Goal: Task Accomplishment & Management: Complete application form

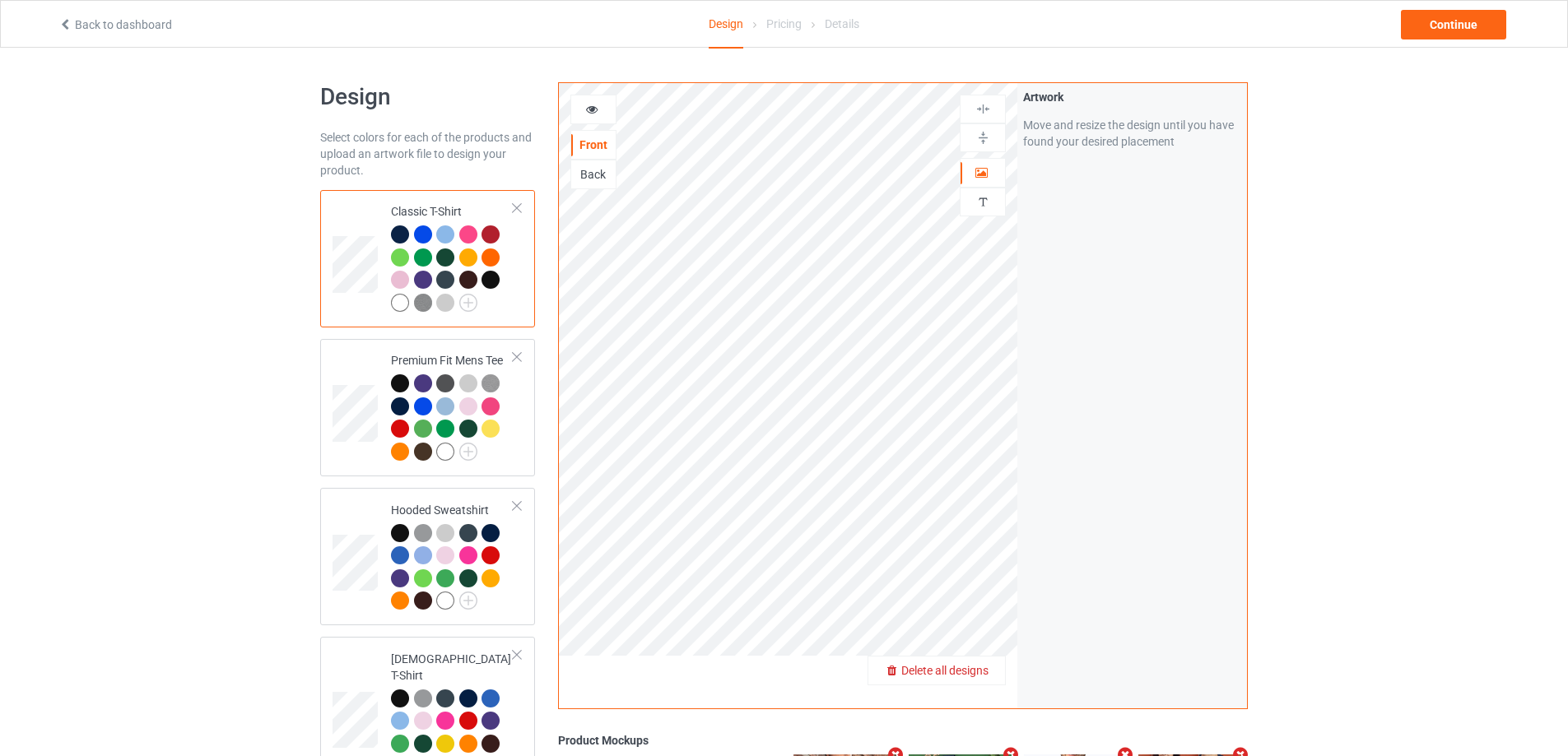
click at [971, 666] on span "Delete all designs" at bounding box center [944, 670] width 87 height 13
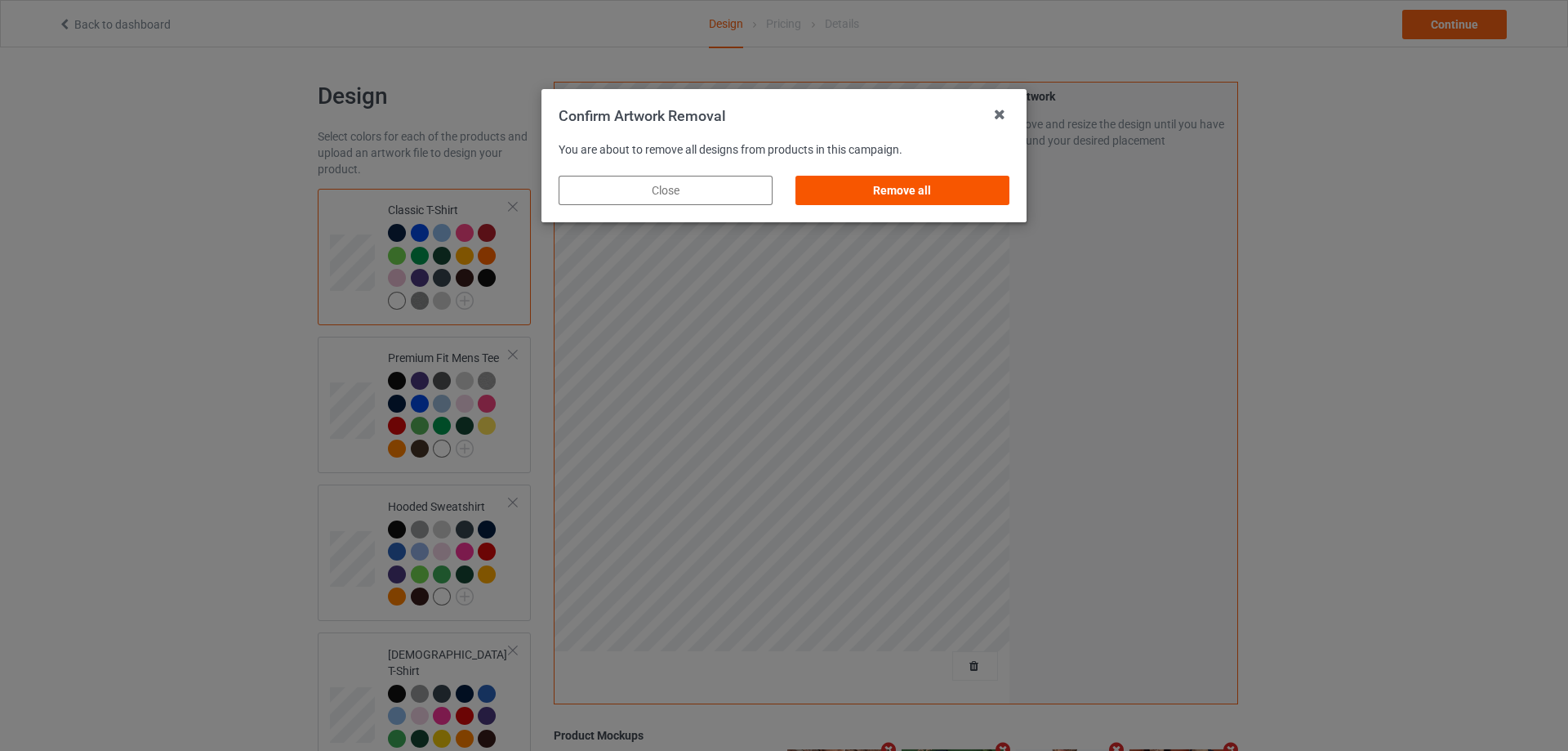
click at [991, 193] on div "Remove all" at bounding box center [902, 190] width 214 height 30
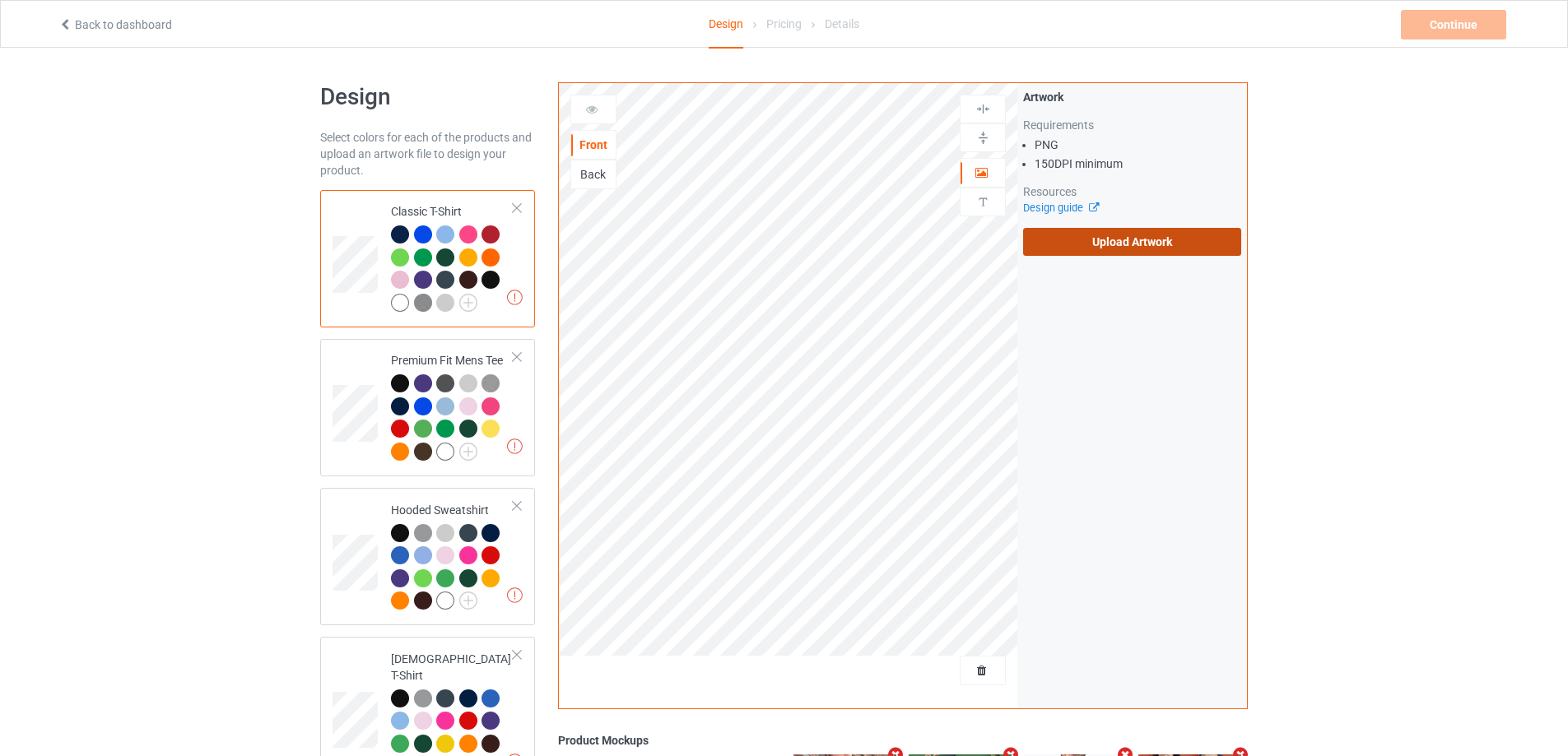
click at [1095, 250] on label "Upload Artwork" at bounding box center [1131, 242] width 218 height 28
click at [0, 0] on input "Upload Artwork" at bounding box center [0, 0] width 0 height 0
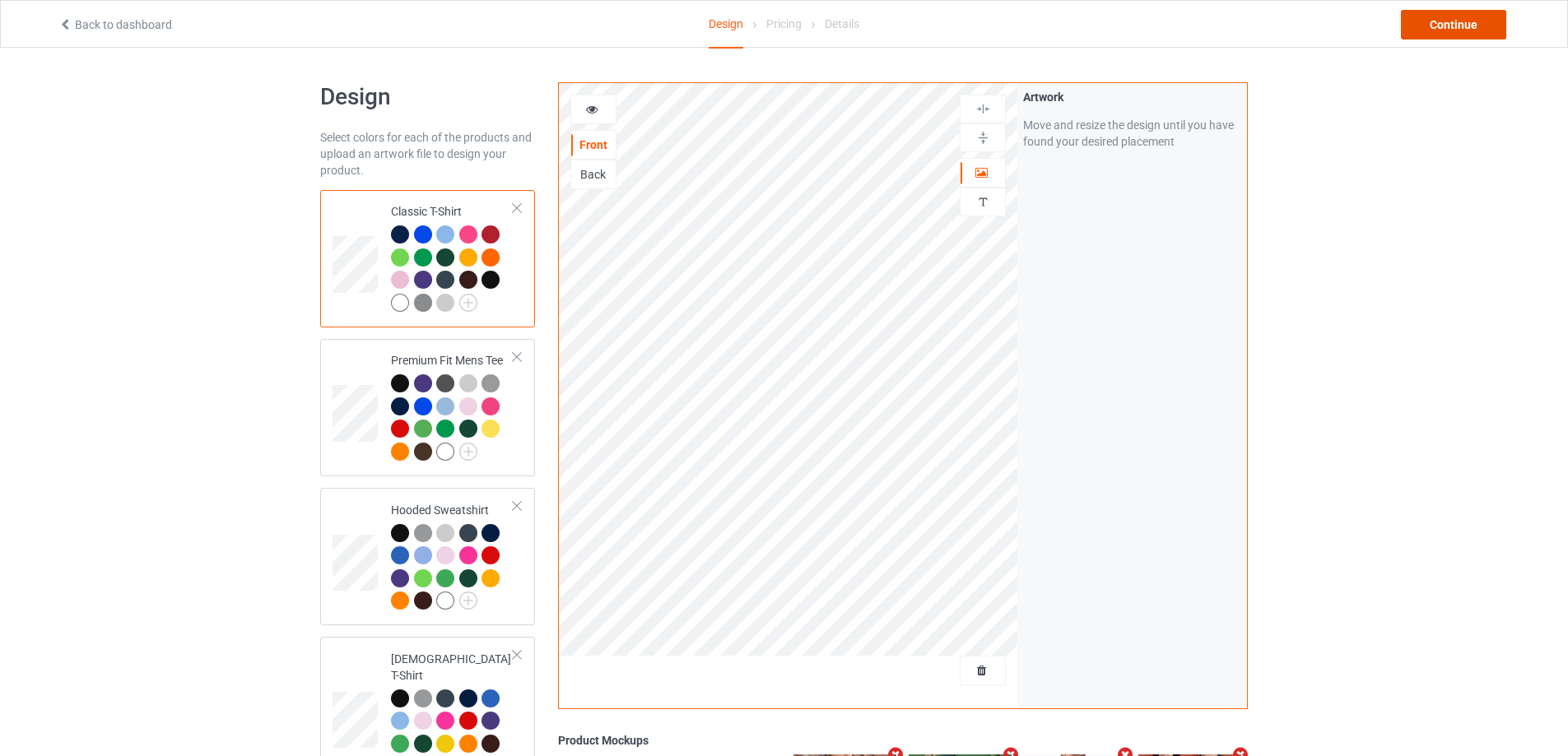
click at [1440, 24] on div "Continue" at bounding box center [1453, 25] width 106 height 30
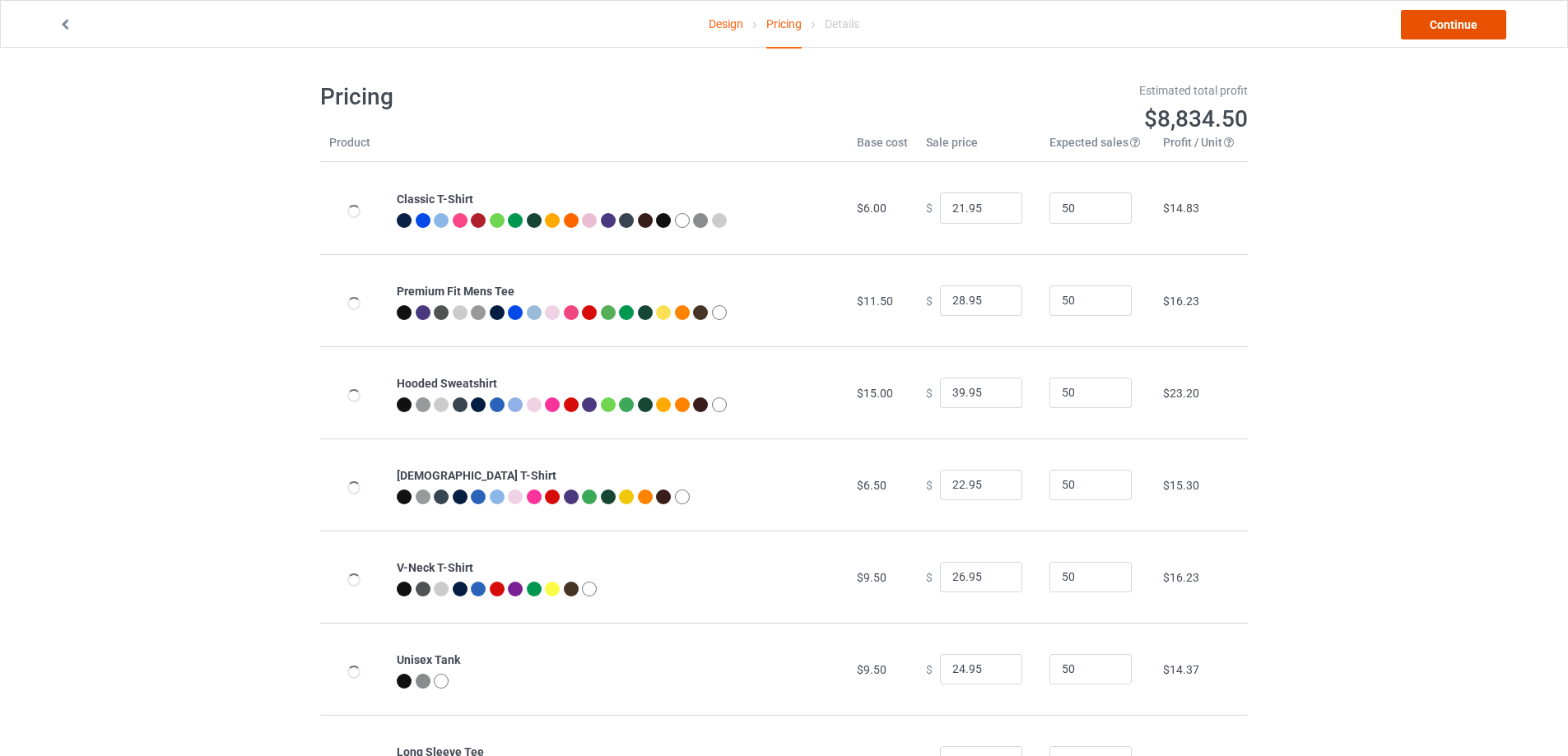
click at [1446, 22] on link "Continue" at bounding box center [1453, 25] width 106 height 30
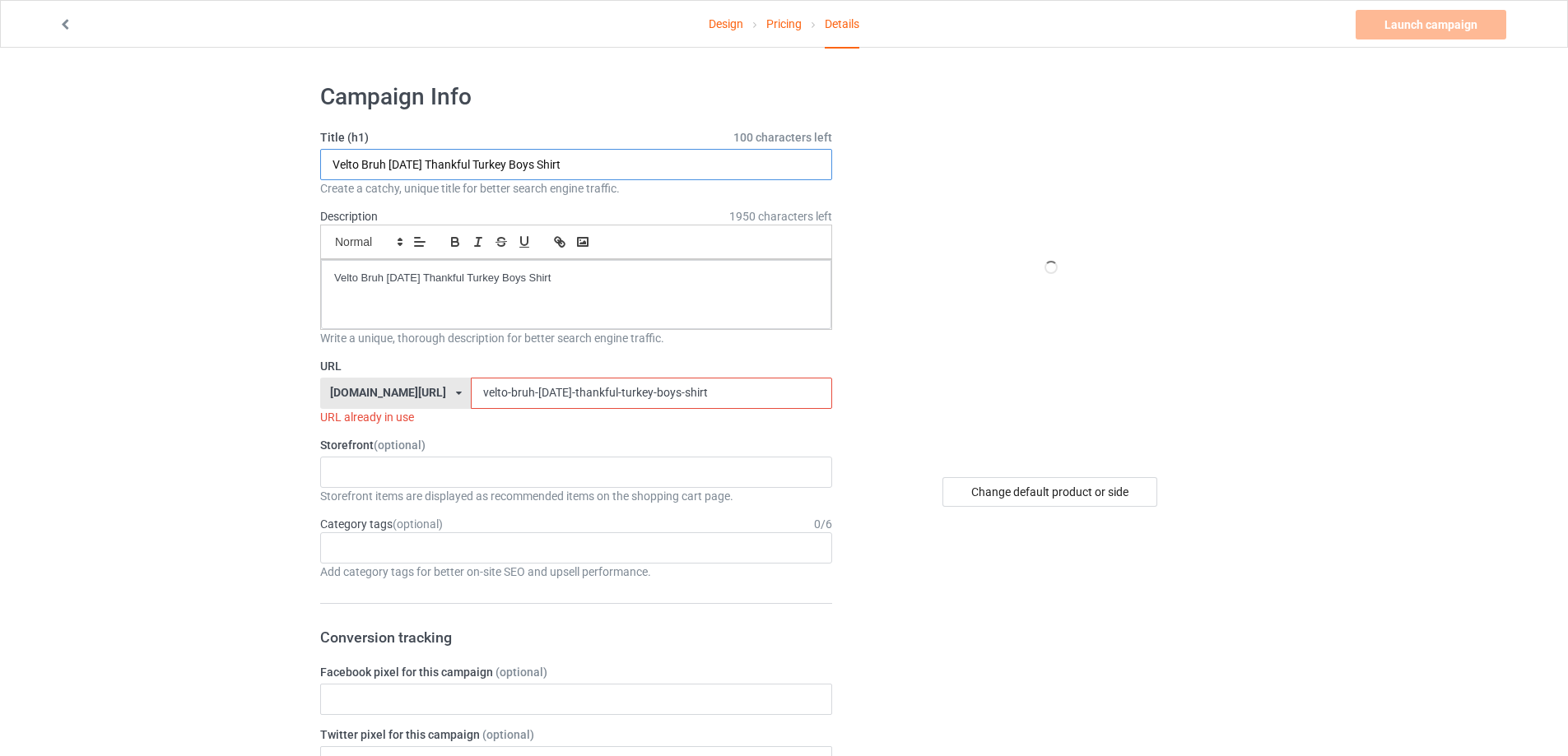
paste input "[PERSON_NAME] Reacts I Turn To [PERSON_NAME] s"
drag, startPoint x: 649, startPoint y: 167, endPoint x: 248, endPoint y: 181, distance: 401.2
type input "[PERSON_NAME] Reacts I Turn To [PERSON_NAME] shirt"
drag, startPoint x: 619, startPoint y: 286, endPoint x: 203, endPoint y: 278, distance: 416.1
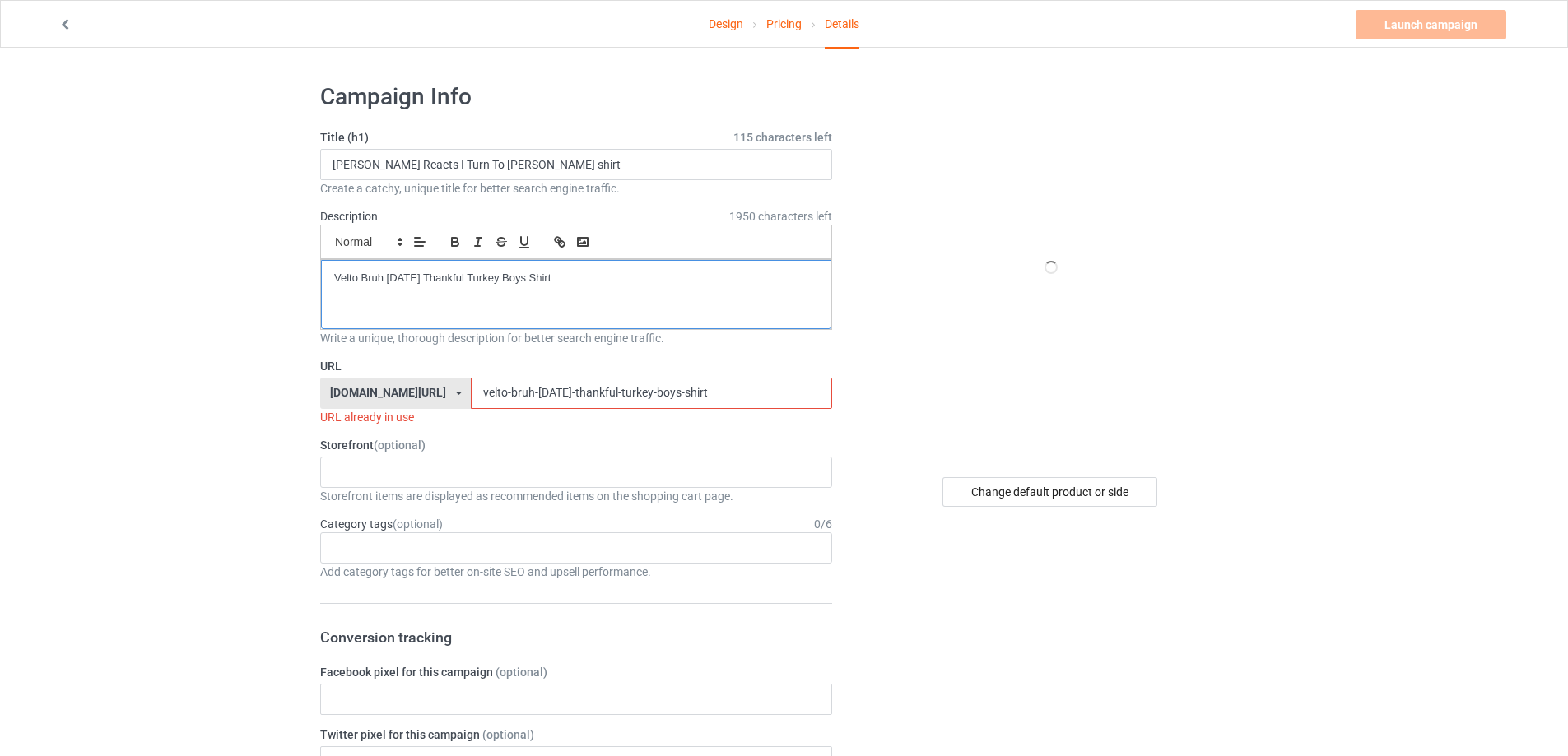
drag, startPoint x: 752, startPoint y: 380, endPoint x: 310, endPoint y: 370, distance: 442.1
paste input "[PERSON_NAME]-reacts-i-turn-to-lewi"
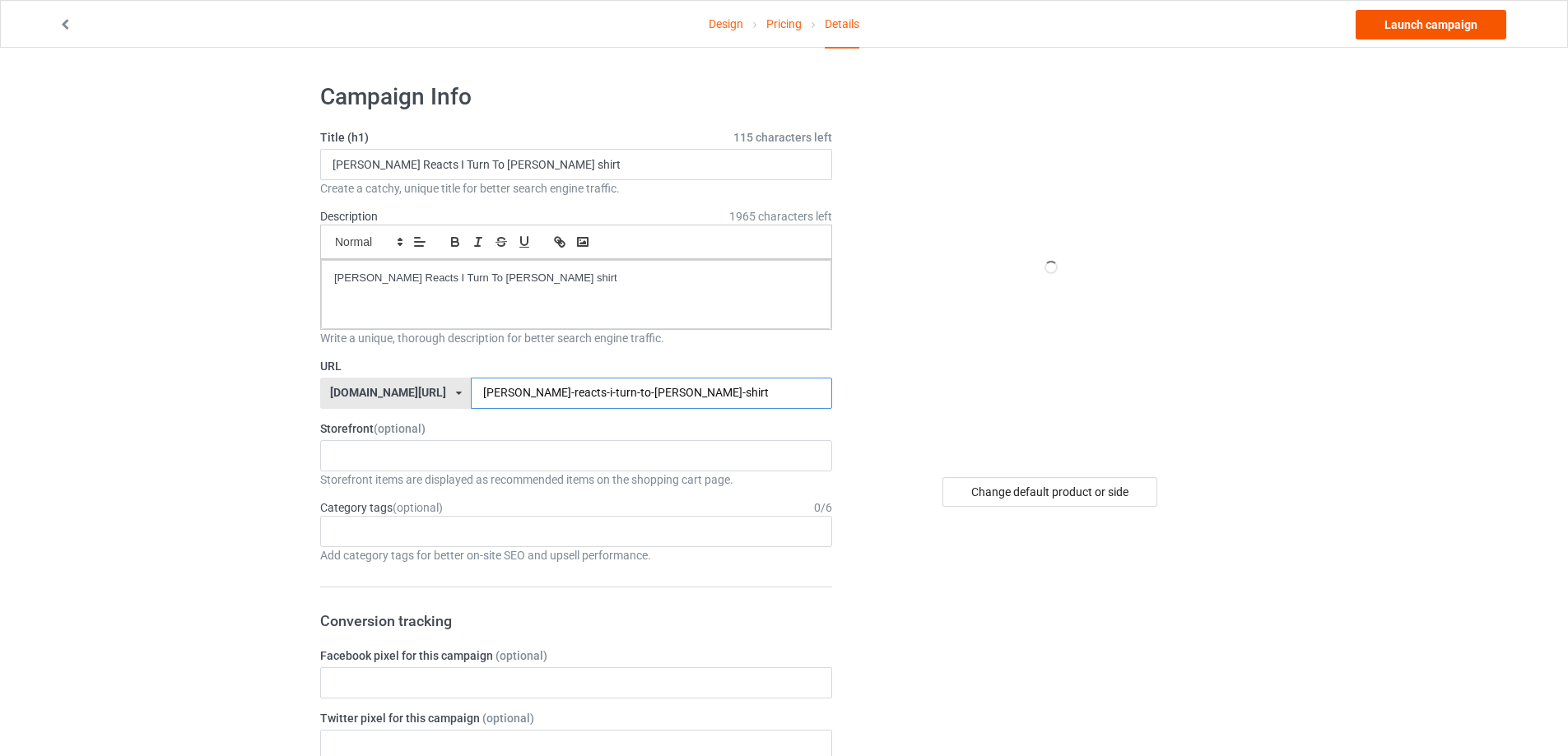
type input "[PERSON_NAME]-reacts-i-turn-to-[PERSON_NAME]-shirt"
click at [1475, 30] on link "Launch campaign" at bounding box center [1431, 25] width 151 height 30
